Goal: Task Accomplishment & Management: Complete application form

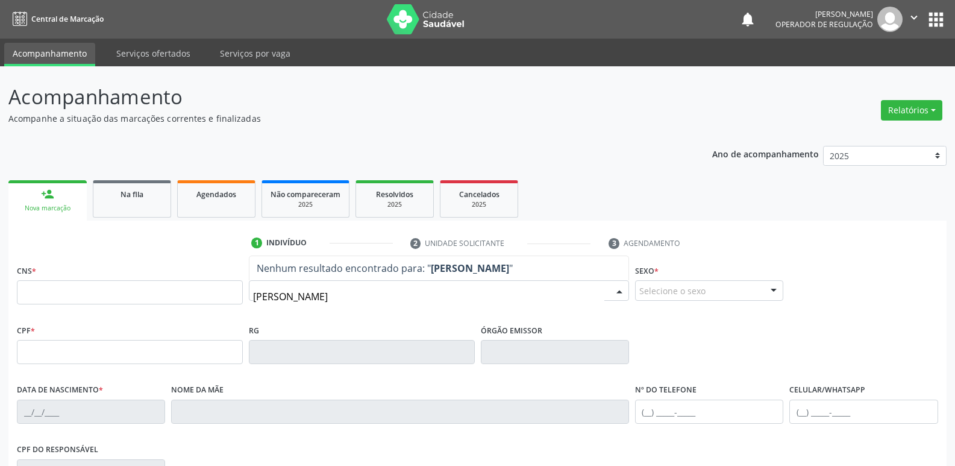
type input "[PERSON_NAME]"
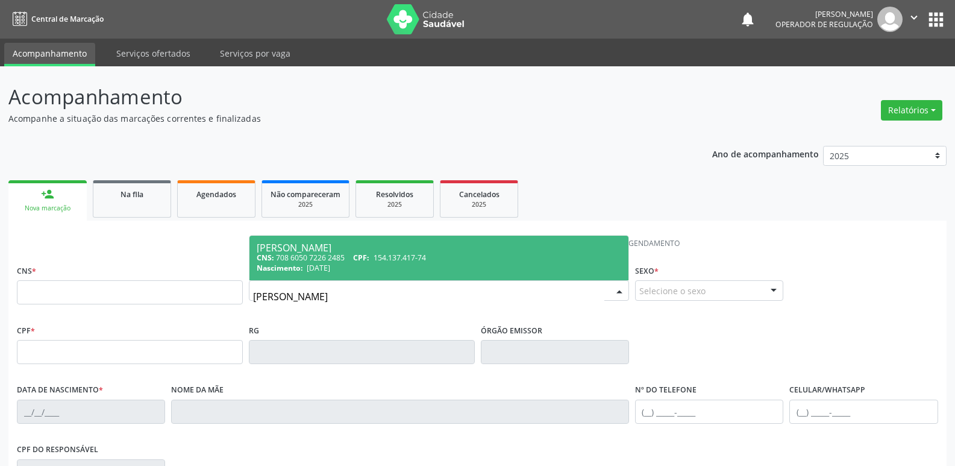
click at [363, 261] on span "CPF:" at bounding box center [361, 257] width 16 height 10
type input "708 6050 7226 2485"
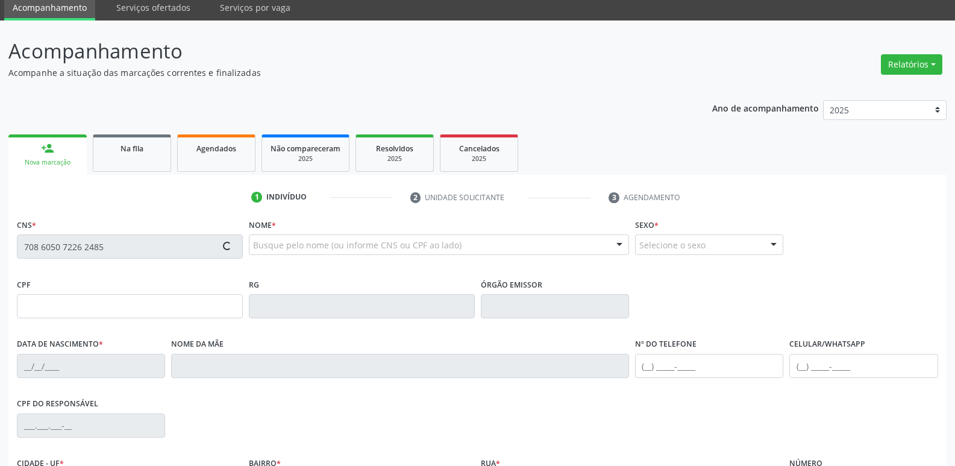
type input "154.137.417-74"
type input "[DATE]"
type input "[PERSON_NAME]"
type input "[PHONE_NUMBER]"
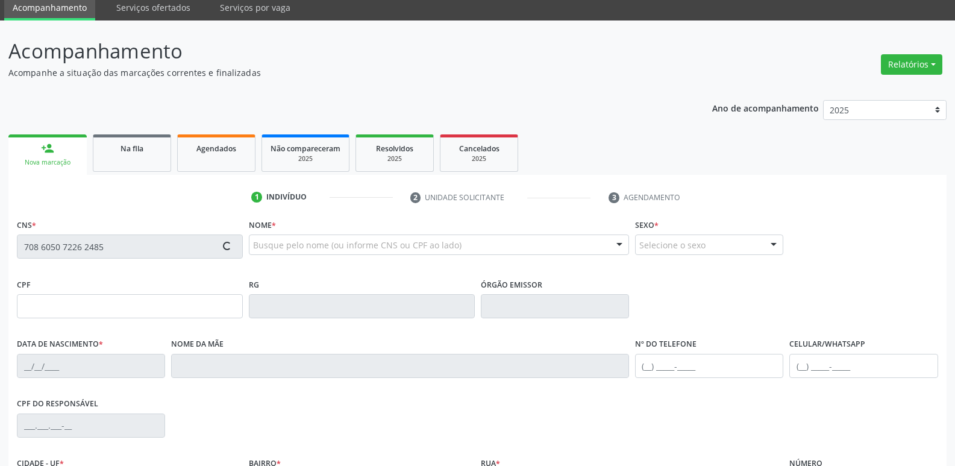
type input "860.269.337-00"
type input "70"
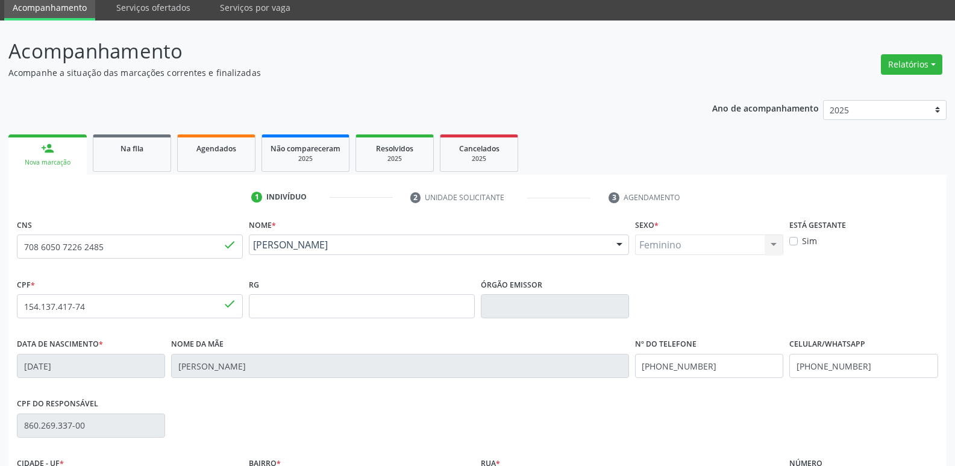
scroll to position [187, 0]
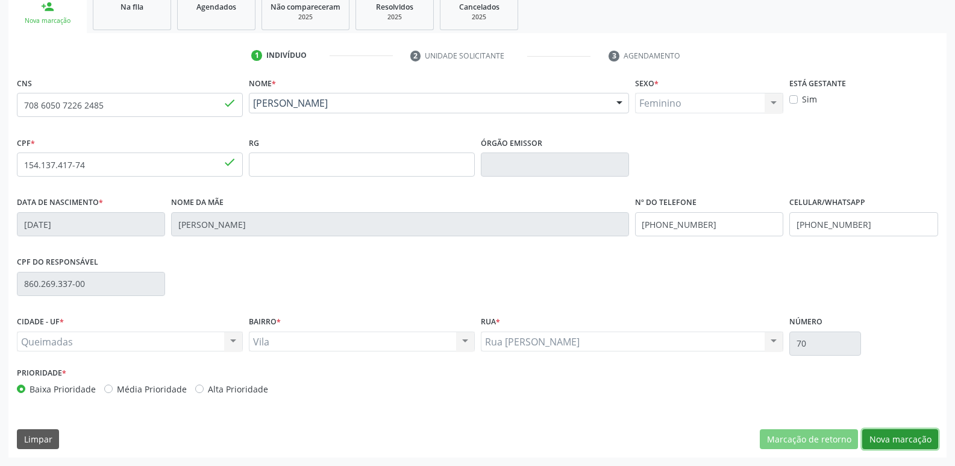
click at [919, 442] on button "Nova marcação" at bounding box center [900, 439] width 76 height 20
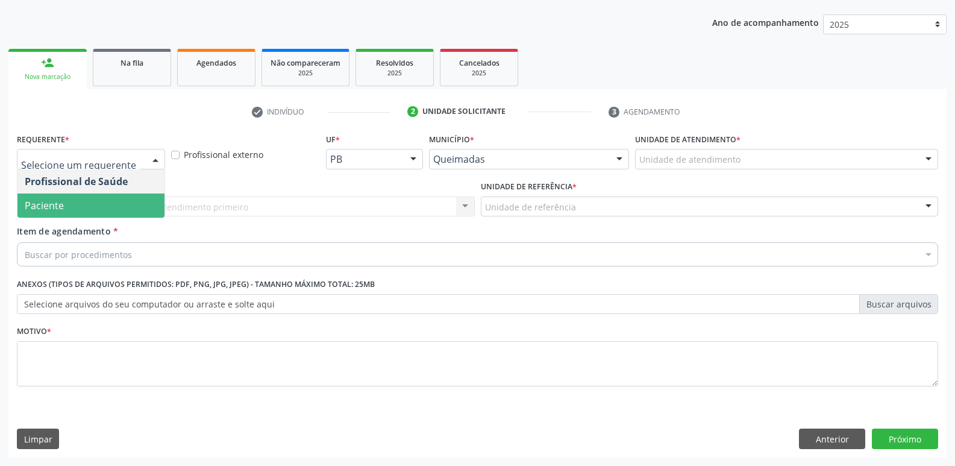
click at [96, 213] on span "Paciente" at bounding box center [90, 205] width 147 height 24
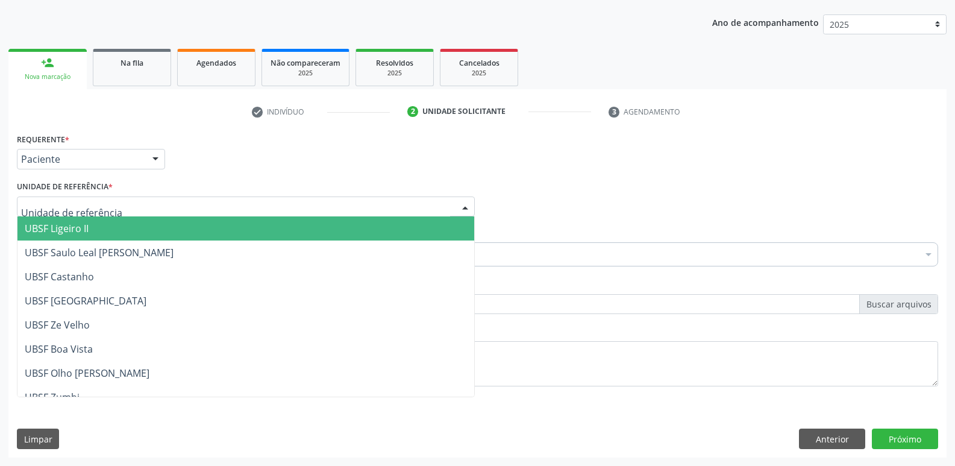
click at [96, 227] on span "UBSF Ligeiro II" at bounding box center [245, 228] width 457 height 24
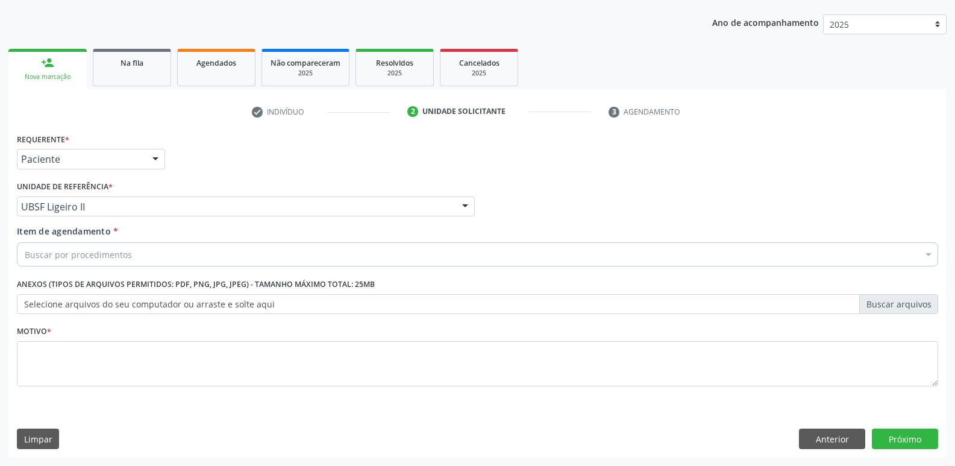
drag, startPoint x: 89, startPoint y: 243, endPoint x: 86, endPoint y: 250, distance: 7.1
click at [89, 245] on div "Buscar por procedimentos" at bounding box center [477, 254] width 921 height 24
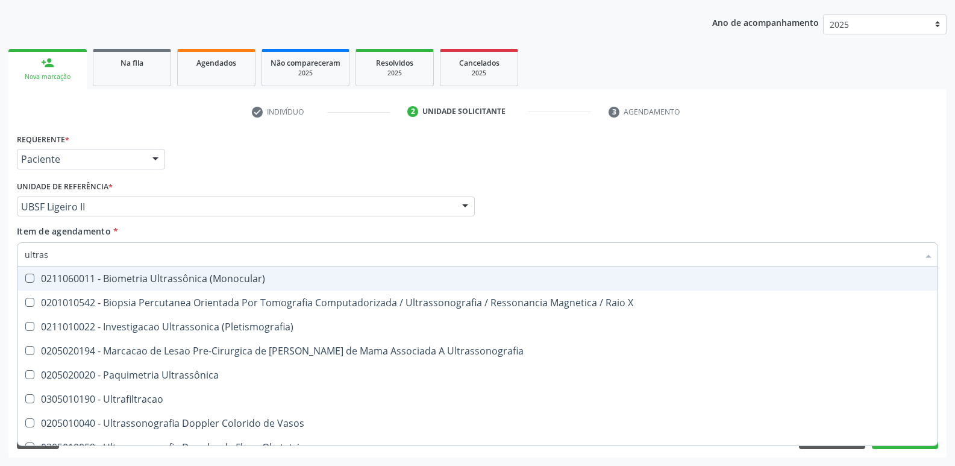
type input "ultrass"
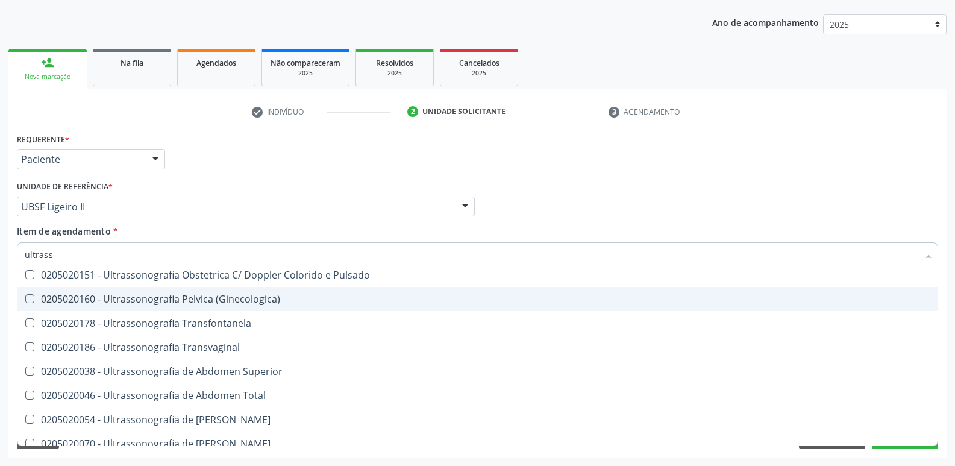
scroll to position [241, 0]
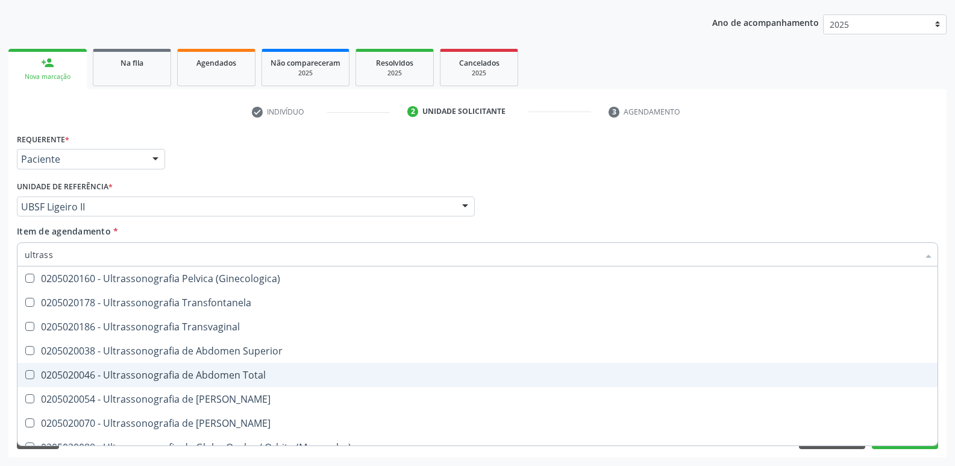
click at [217, 382] on span "0205020046 - Ultrassonografia de Abdomen Total" at bounding box center [477, 375] width 920 height 24
checkbox Total "true"
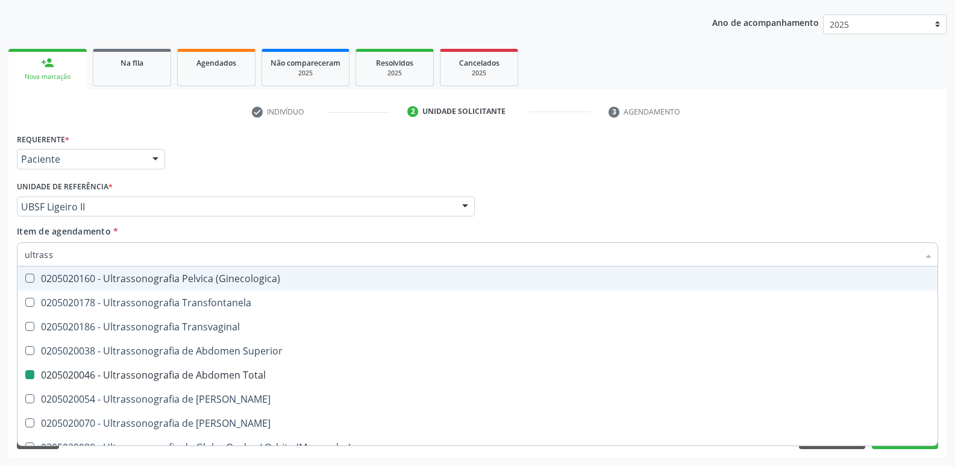
click at [302, 150] on div "Requerente * Paciente Profissional de Saúde Paciente Nenhum resultado encontrad…" at bounding box center [477, 153] width 927 height 47
checkbox X "true"
checkbox Total "false"
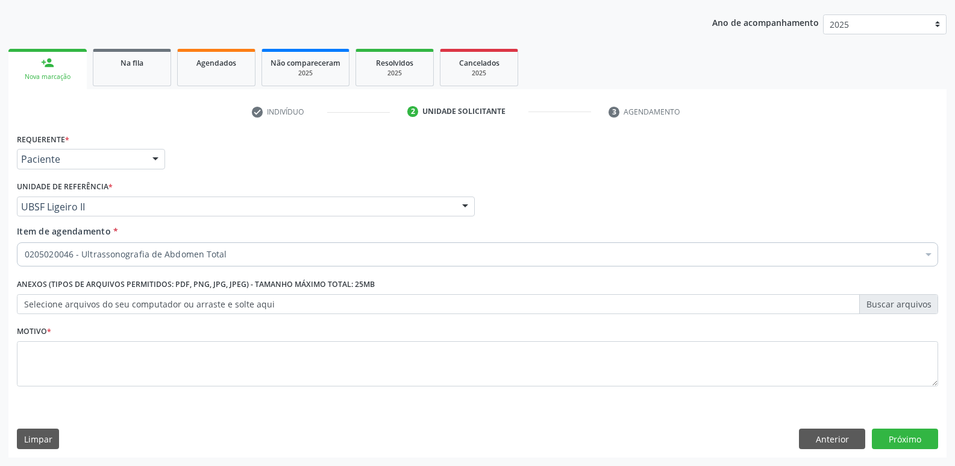
scroll to position [0, 0]
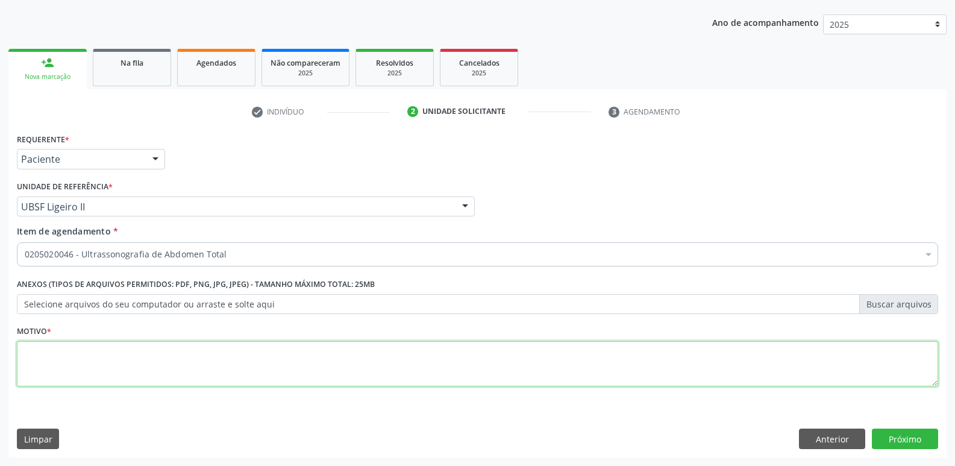
click at [145, 377] on textarea at bounding box center [477, 364] width 921 height 46
type textarea "d"
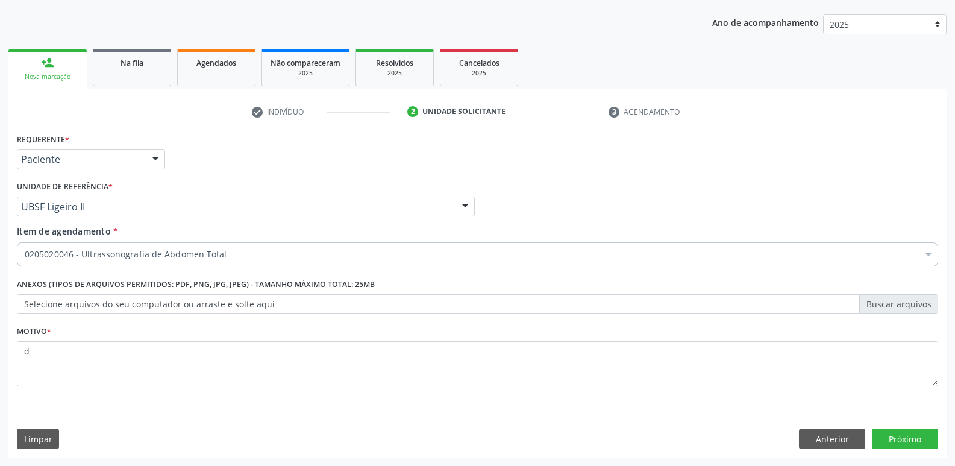
drag, startPoint x: 890, startPoint y: 454, endPoint x: 898, endPoint y: 447, distance: 10.2
click at [893, 452] on div "Requerente * Paciente Profissional de Saúde Paciente Nenhum resultado encontrad…" at bounding box center [477, 293] width 938 height 327
click at [898, 447] on button "Próximo" at bounding box center [905, 438] width 66 height 20
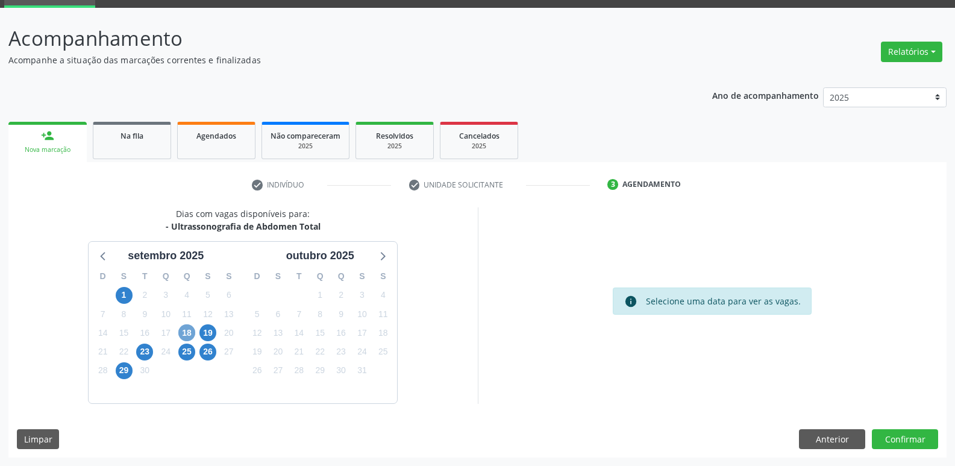
click at [189, 330] on span "18" at bounding box center [186, 332] width 17 height 17
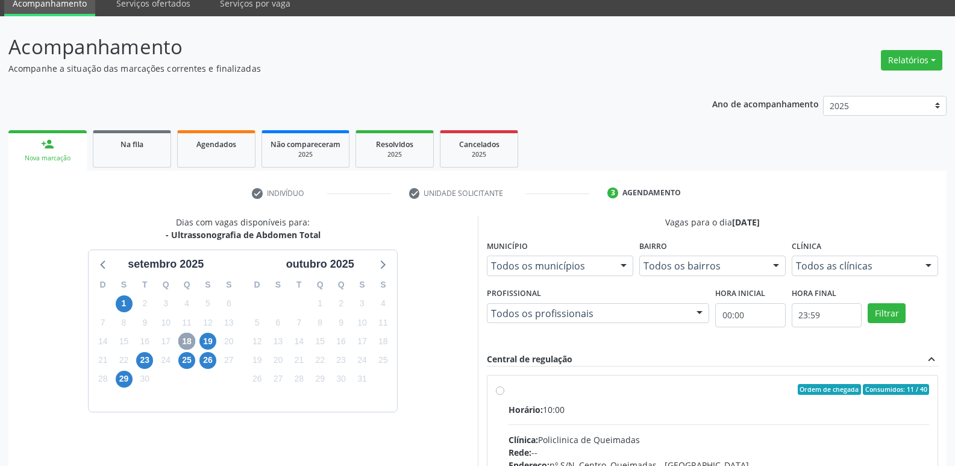
scroll to position [0, 0]
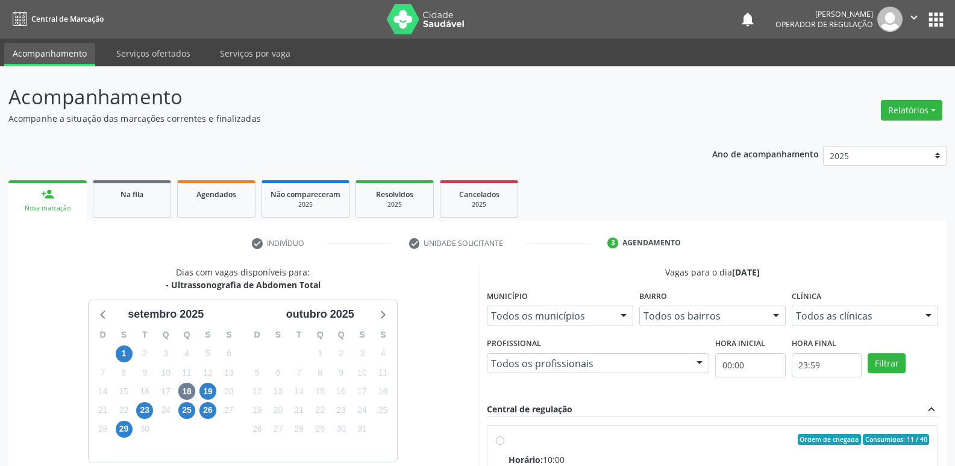
click at [942, 20] on button "apps" at bounding box center [935, 19] width 21 height 21
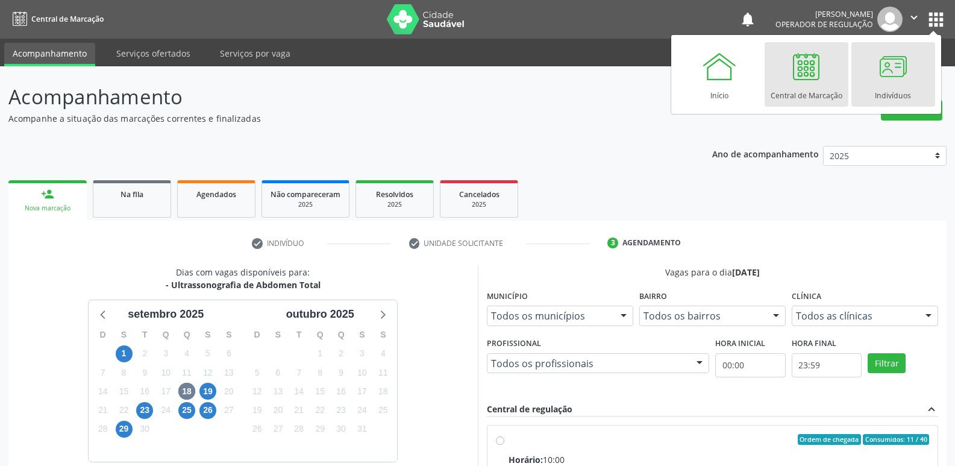
click at [904, 58] on div at bounding box center [893, 66] width 36 height 36
